Goal: Find specific page/section: Find specific page/section

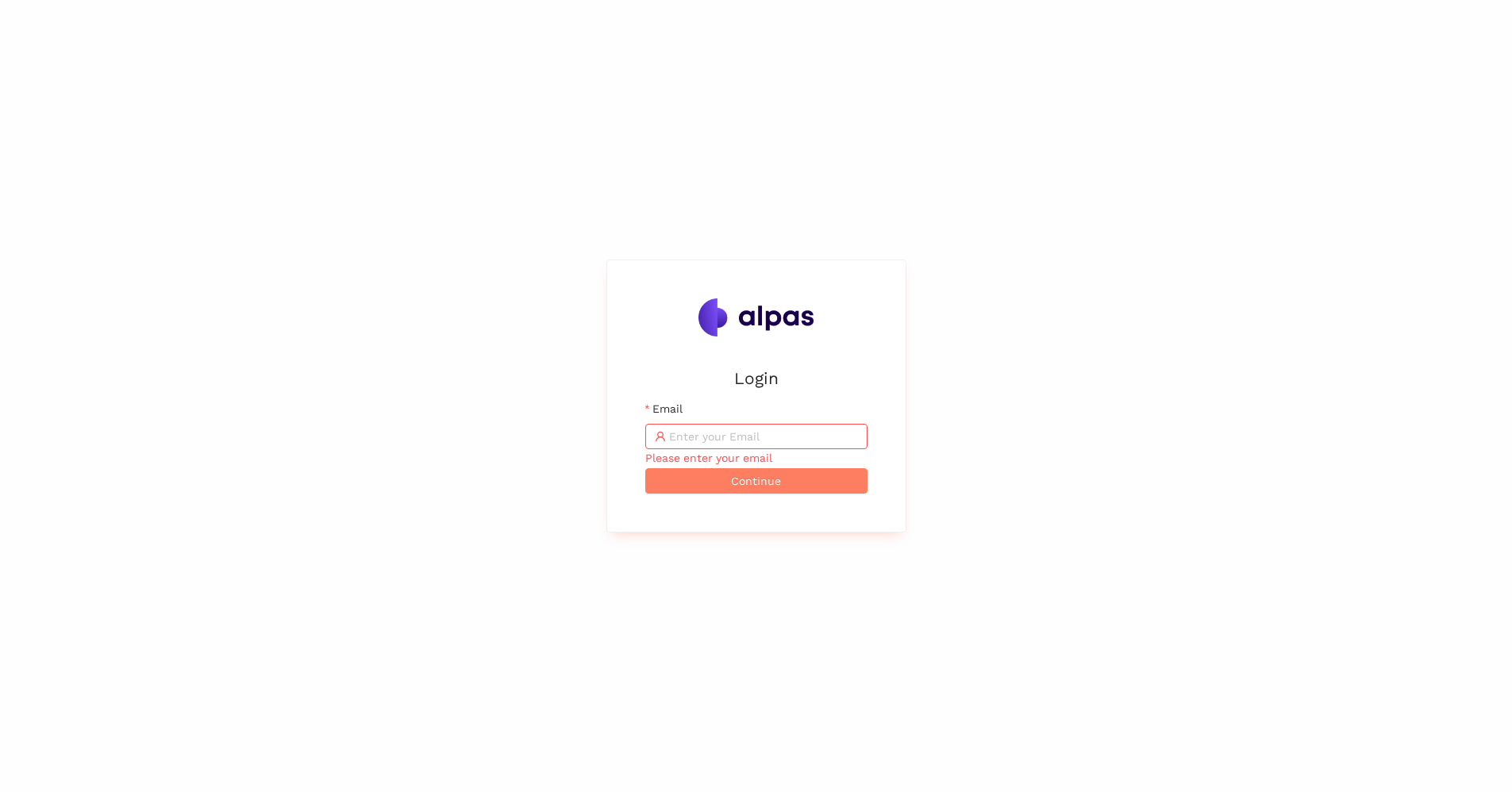
click at [761, 436] on input "Email" at bounding box center [763, 436] width 189 height 17
type input "[PERSON_NAME][EMAIL_ADDRESS][PERSON_NAME][DOMAIN_NAME]"
click at [803, 482] on button "Continue" at bounding box center [756, 480] width 222 height 25
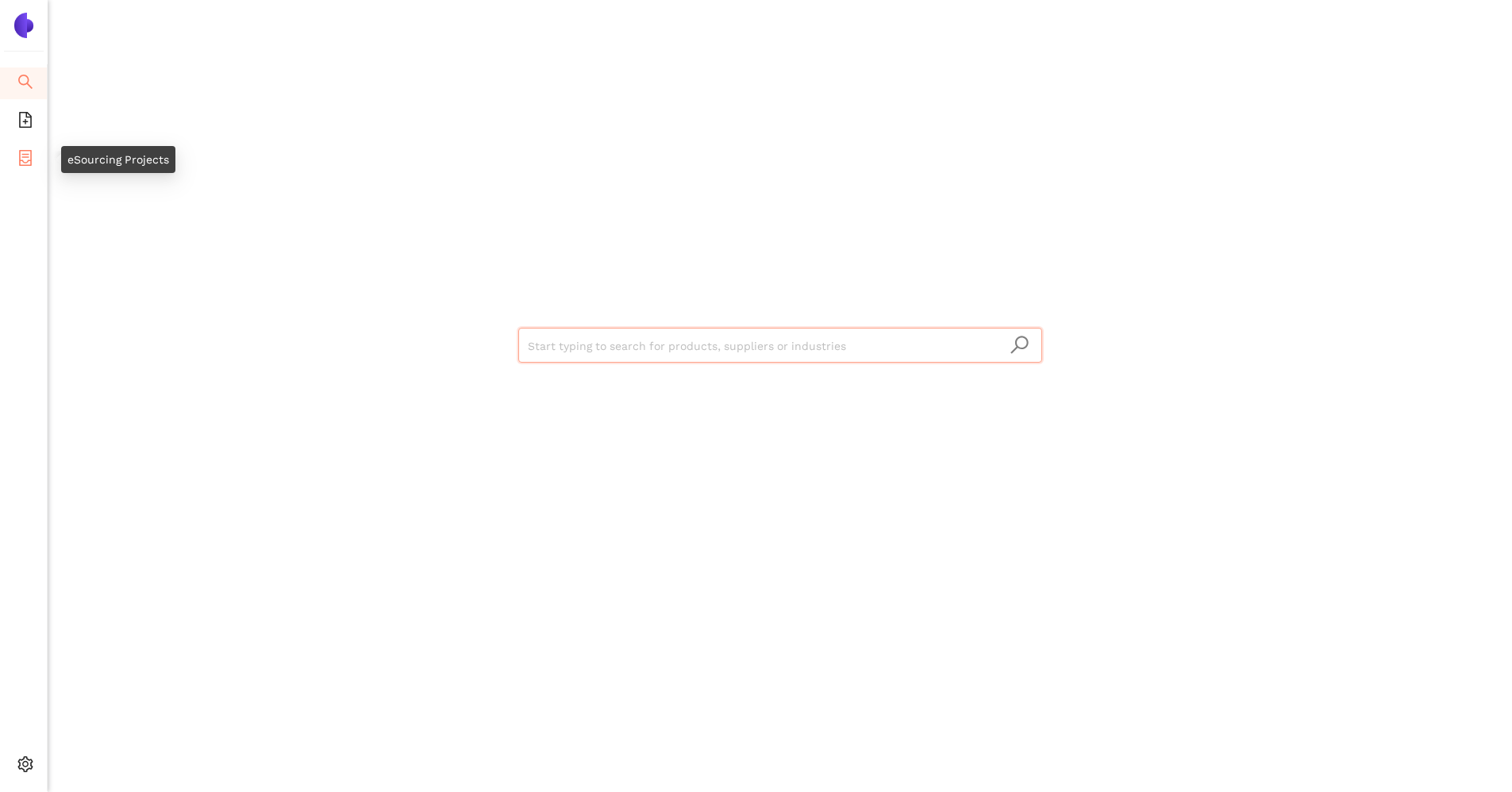
click at [23, 157] on icon "container" at bounding box center [25, 158] width 13 height 16
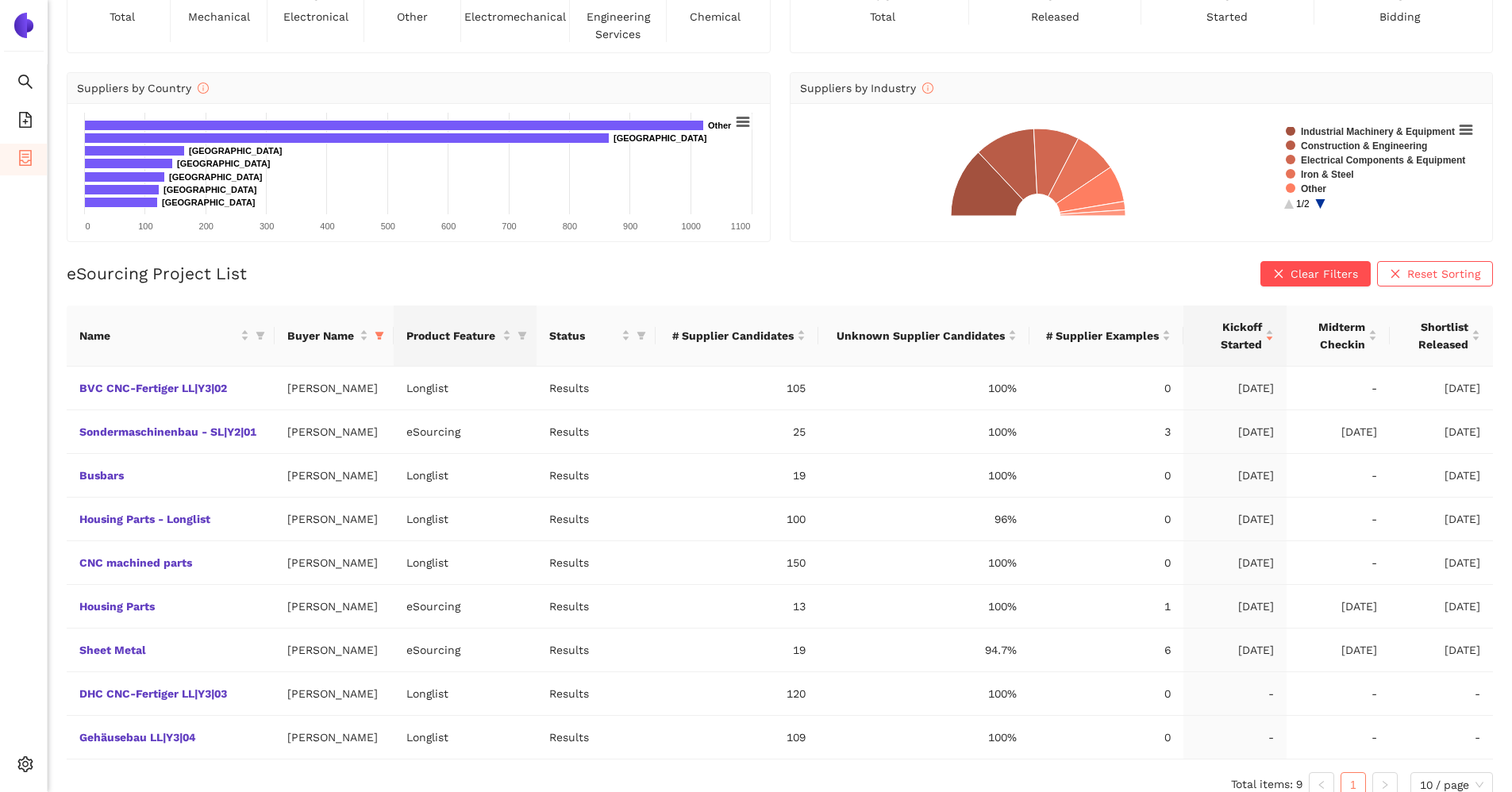
scroll to position [138, 0]
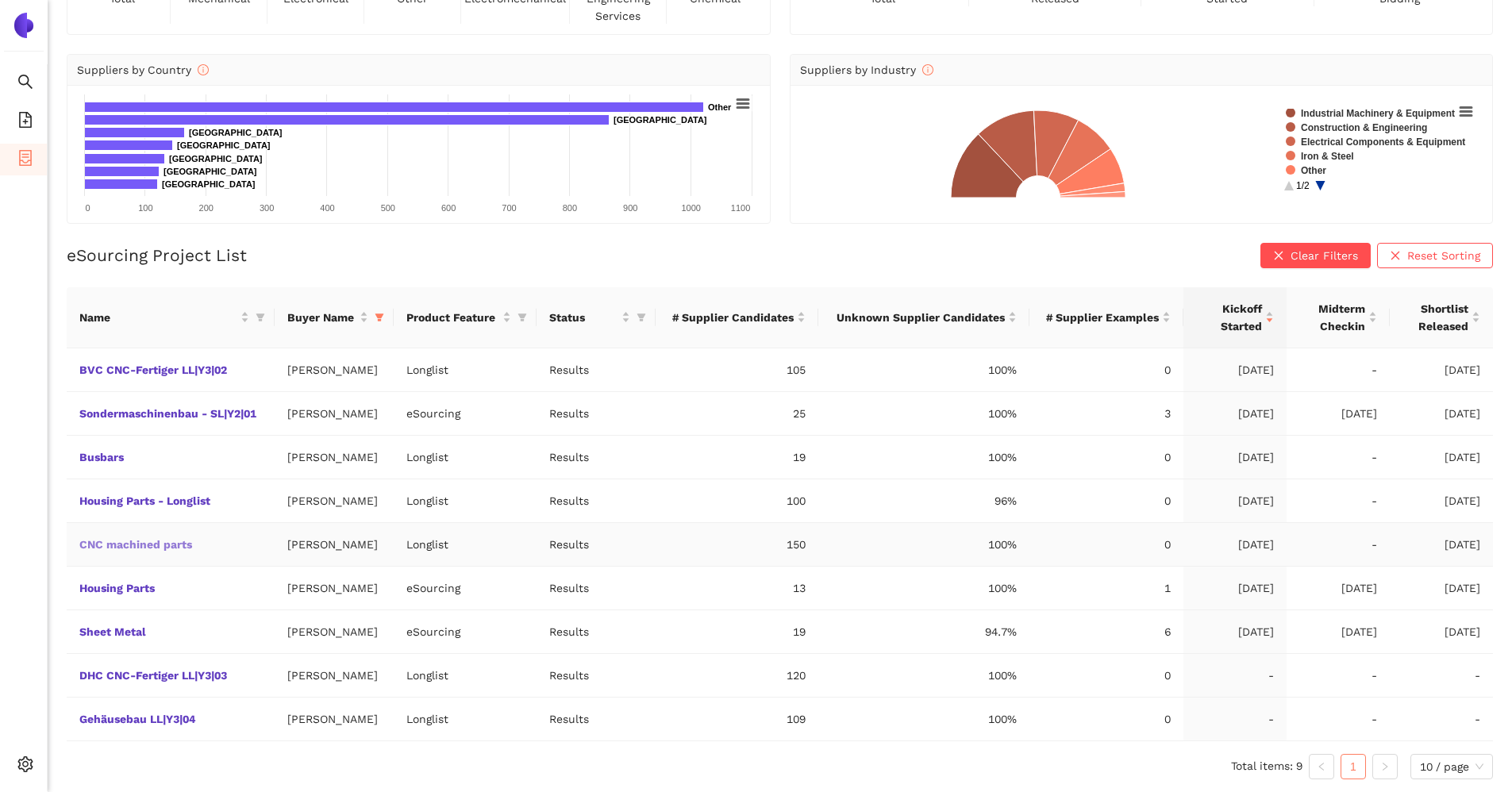
click at [0, 0] on link "CNC machined parts" at bounding box center [0, 0] width 0 height 0
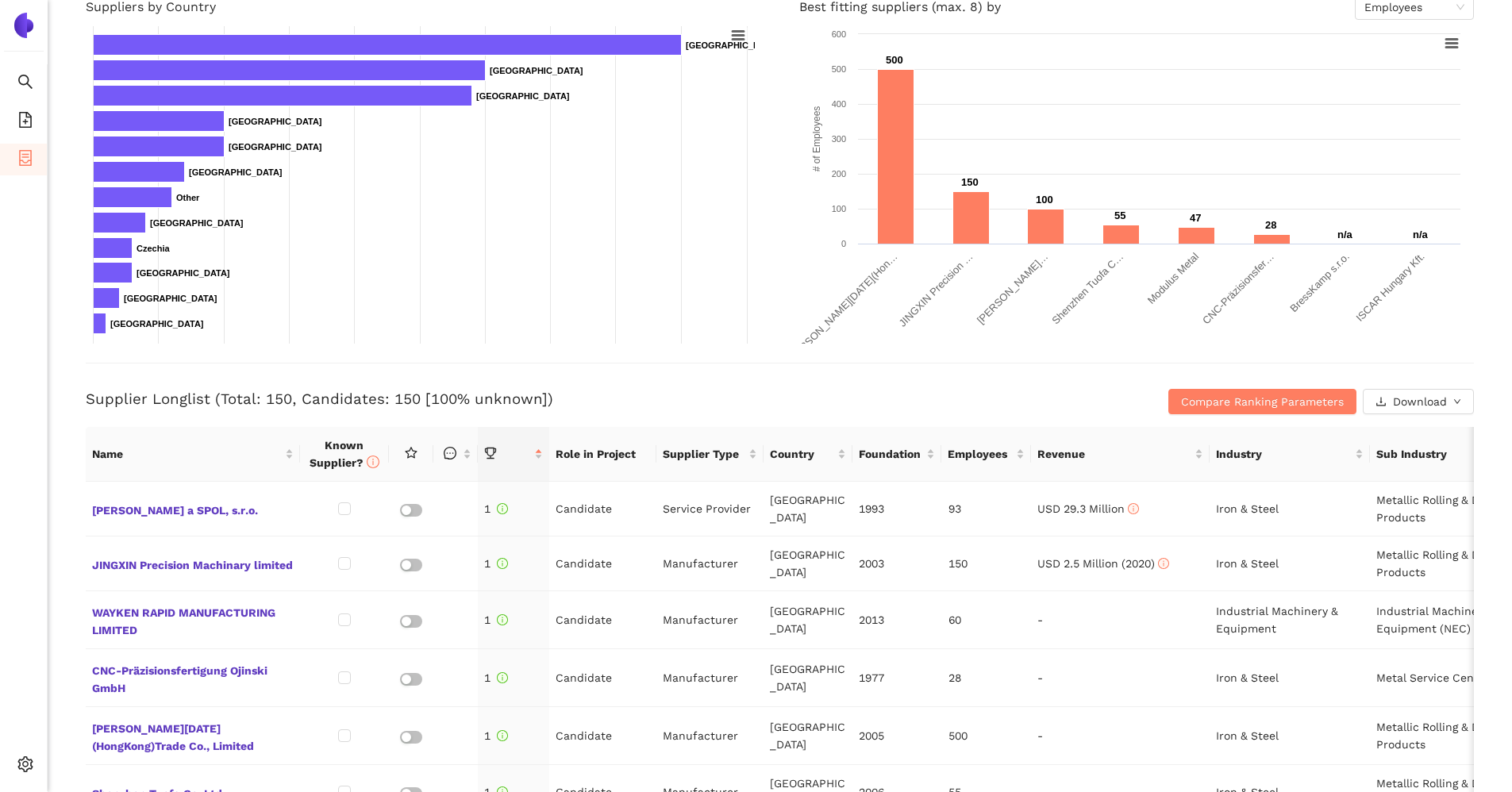
scroll to position [238, 0]
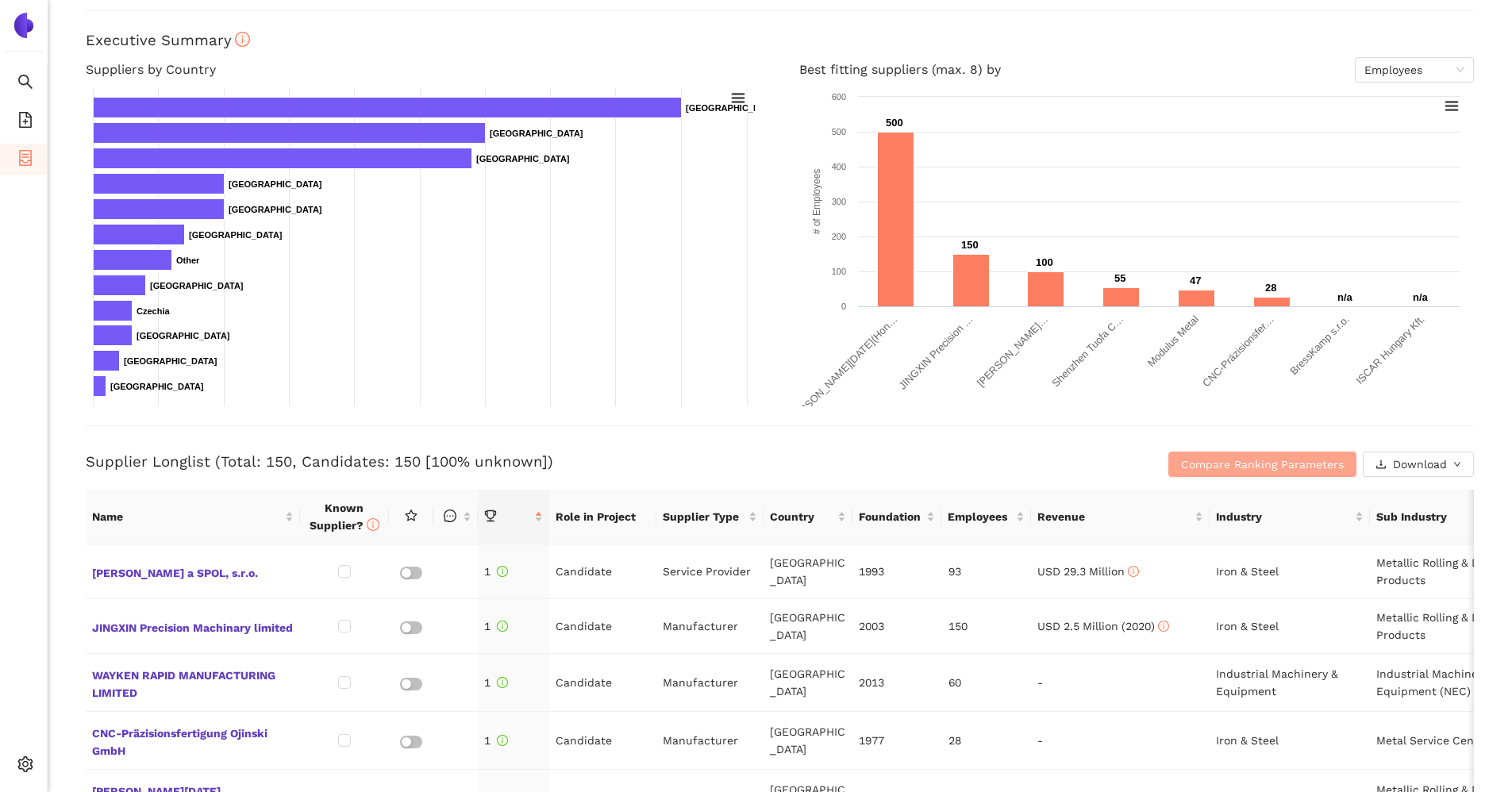
click at [1240, 463] on span "Compare Ranking Parameters" at bounding box center [1261, 464] width 163 height 17
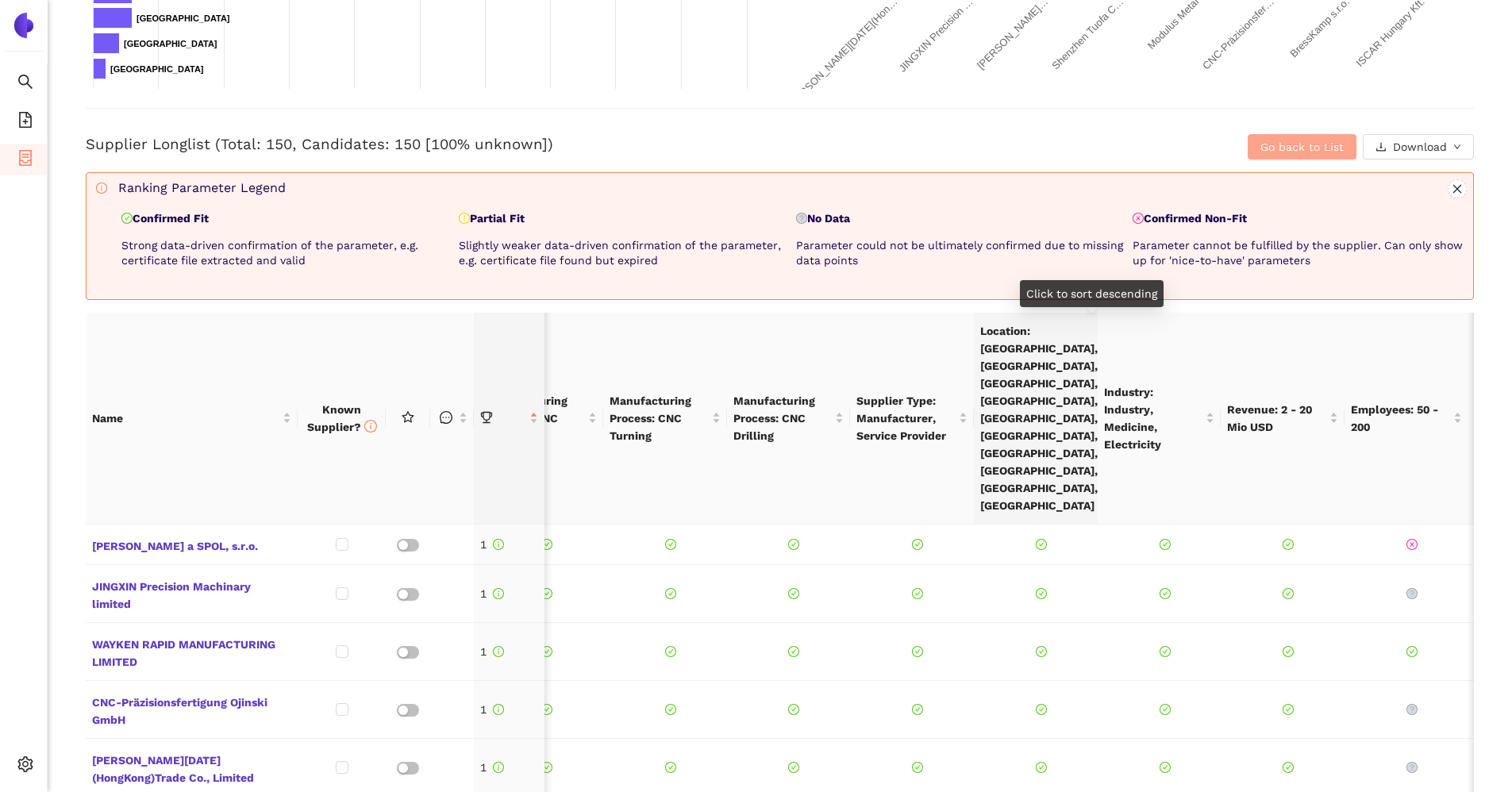
scroll to position [0, 0]
